Goal: Use online tool/utility: Use online tool/utility

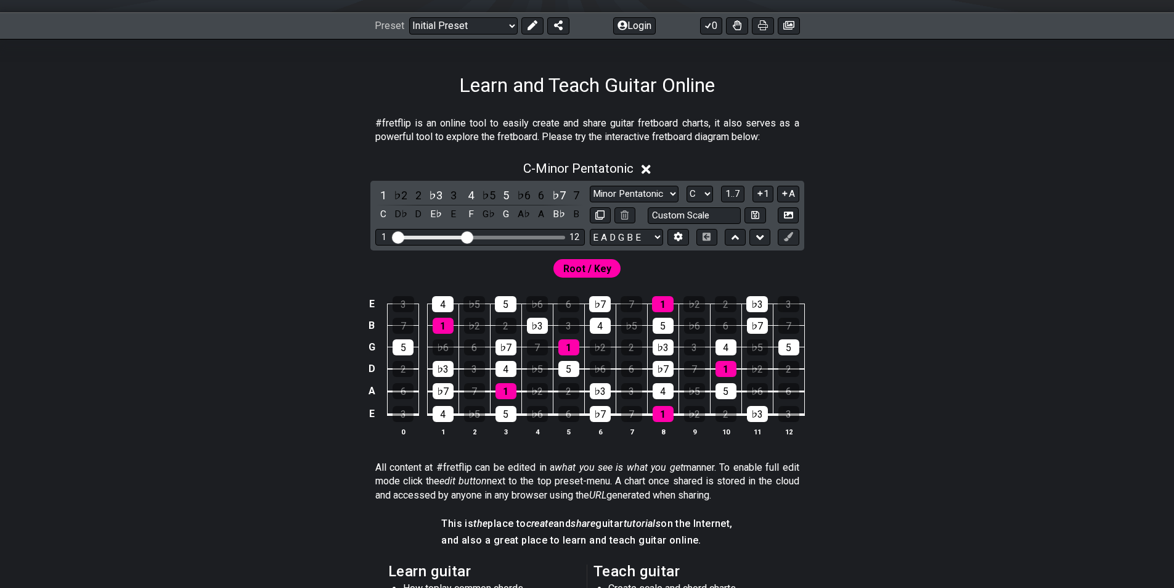
scroll to position [185, 0]
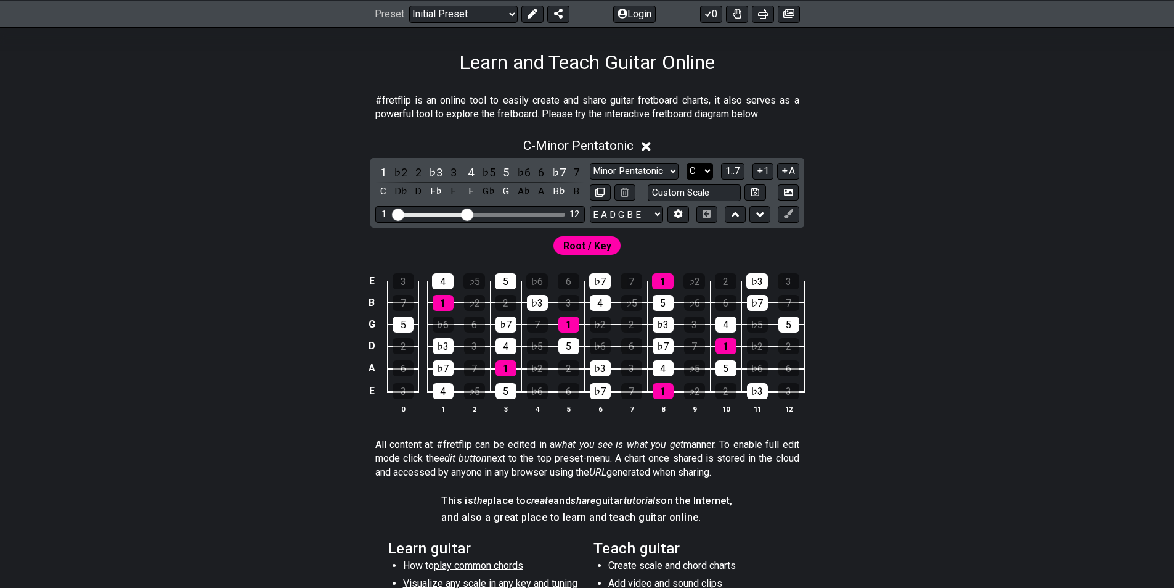
click at [702, 168] on select "A♭ A A♯ B♭ B C C♯ D♭ D D♯ E♭ E F F♯ G♭ G G♯" at bounding box center [700, 171] width 27 height 17
select select "A"
click at [687, 163] on select "A♭ A A♯ B♭ B C C♯ D♭ D D♯ E♭ E F F♯ G♭ G G♯" at bounding box center [700, 171] width 27 height 17
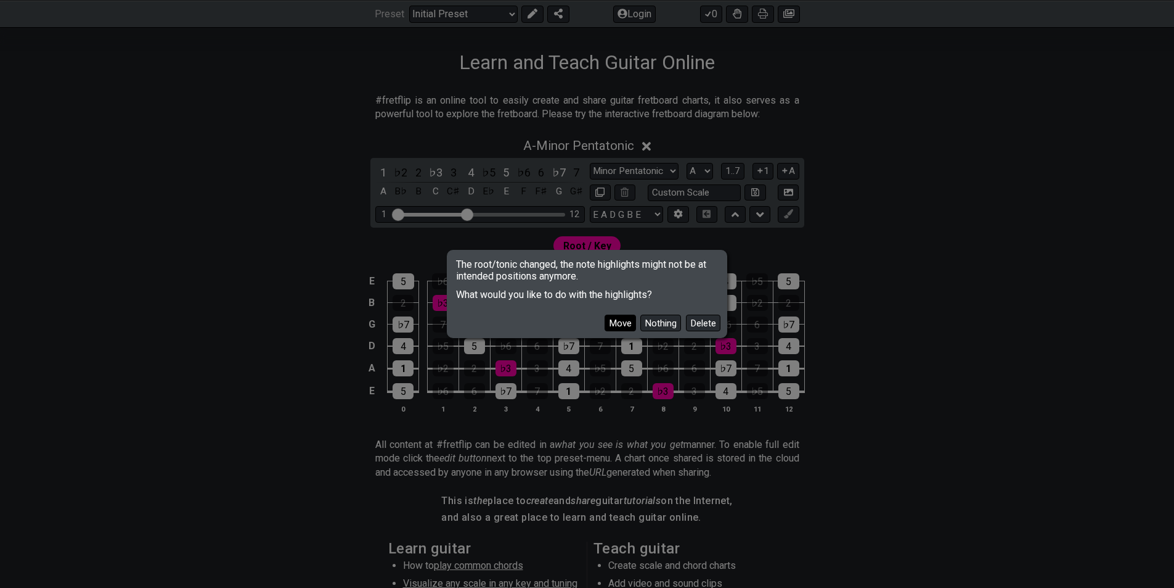
click at [628, 321] on button "Move" at bounding box center [620, 322] width 31 height 17
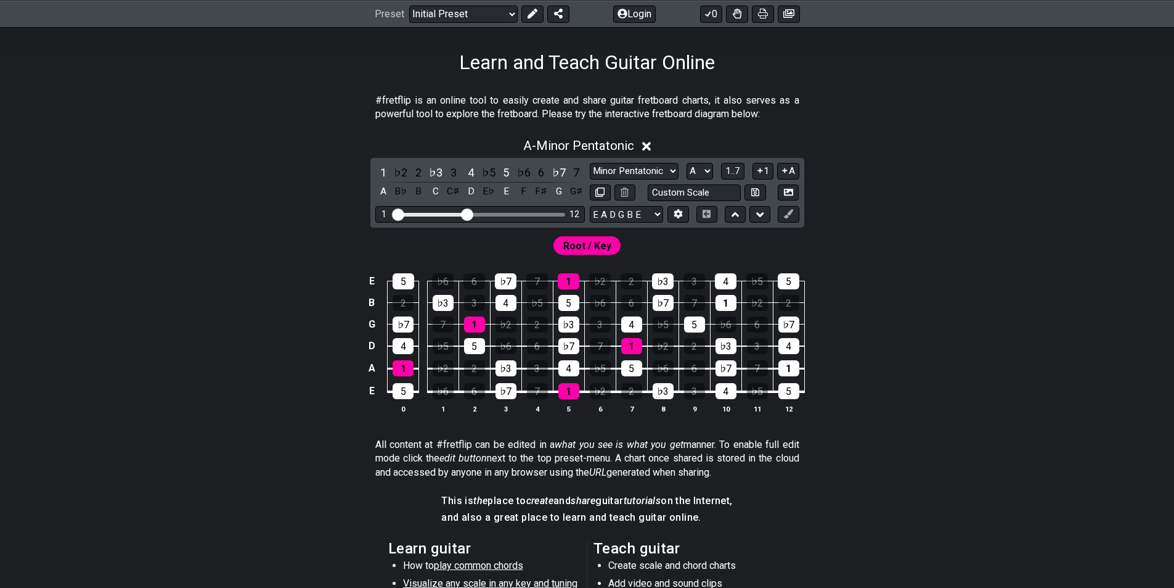
click at [504, 215] on div "Visible fret range" at bounding box center [480, 215] width 171 height 4
click at [502, 214] on div "Visible fret range" at bounding box center [480, 215] width 171 height 4
drag, startPoint x: 474, startPoint y: 213, endPoint x: 489, endPoint y: 213, distance: 14.8
click at [489, 213] on div "Visible fret range" at bounding box center [480, 215] width 171 height 4
drag, startPoint x: 472, startPoint y: 213, endPoint x: 491, endPoint y: 213, distance: 19.1
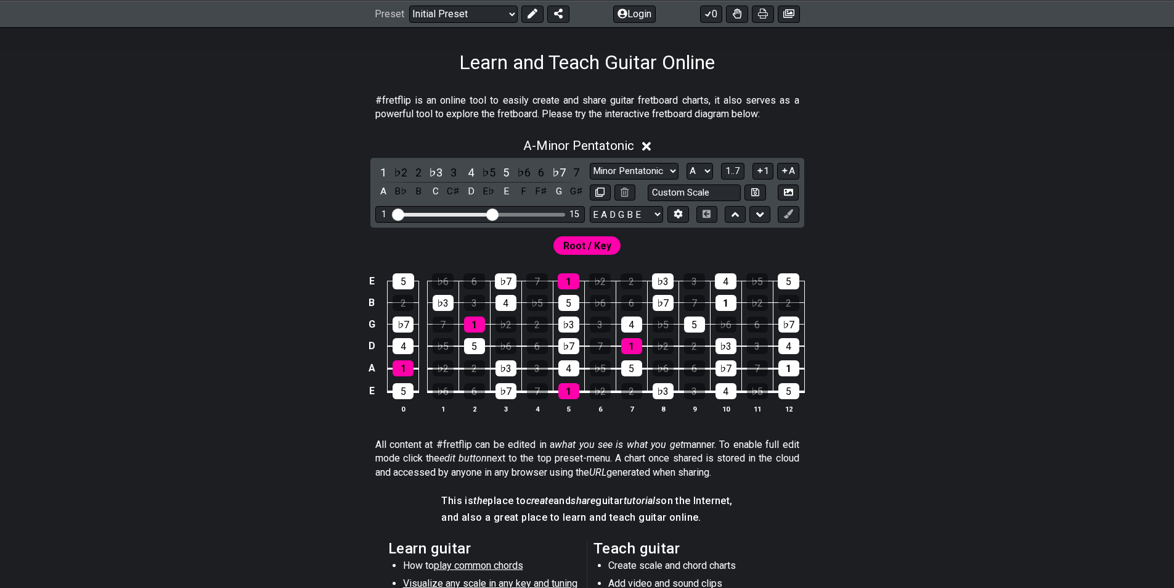
click at [489, 213] on input "Visible fret range" at bounding box center [480, 213] width 175 height 0
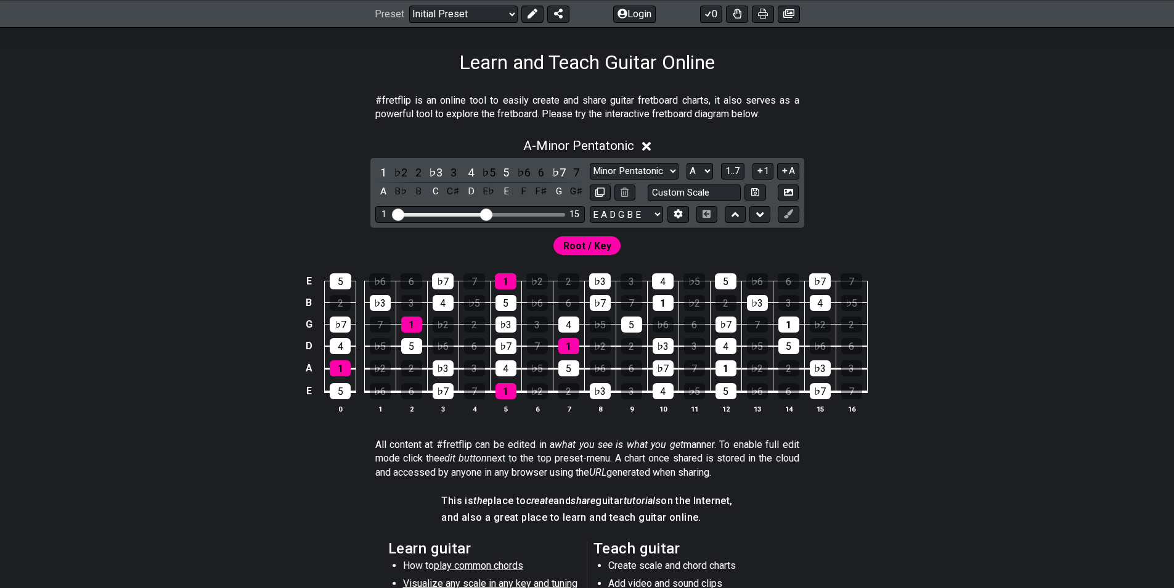
click at [488, 213] on input "Visible fret range" at bounding box center [480, 213] width 175 height 0
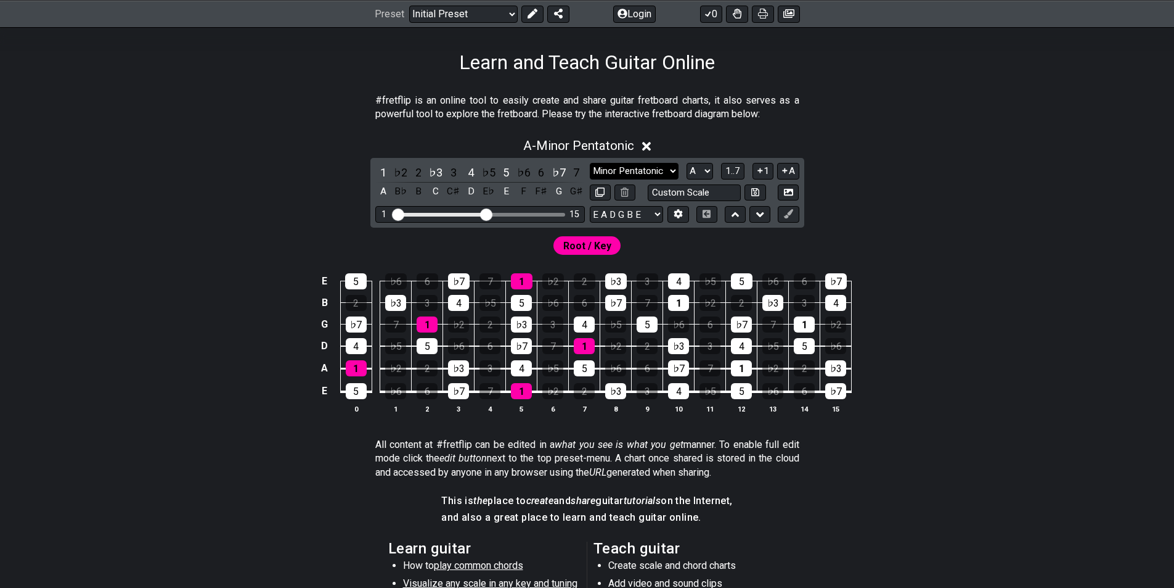
click at [668, 171] on select "Minor Pentatonic Click to edit Minor Pentatonic Major Pentatonic Minor Blues Ma…" at bounding box center [634, 171] width 89 height 17
select select "Minor / Aeolian"
click at [590, 163] on select "Minor Pentatonic Click to edit Minor Pentatonic Major Pentatonic Minor Blues Ma…" at bounding box center [634, 171] width 89 height 17
